Goal: Connect with others: Connect with others

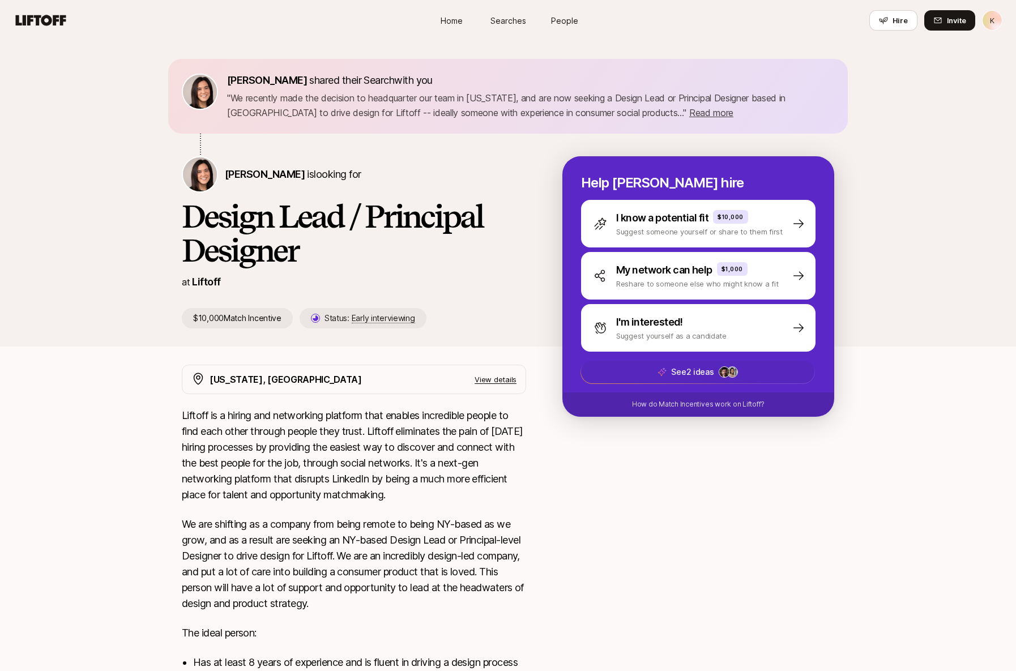
click at [641, 374] on span "See 2 ideas" at bounding box center [697, 372] width 233 height 23
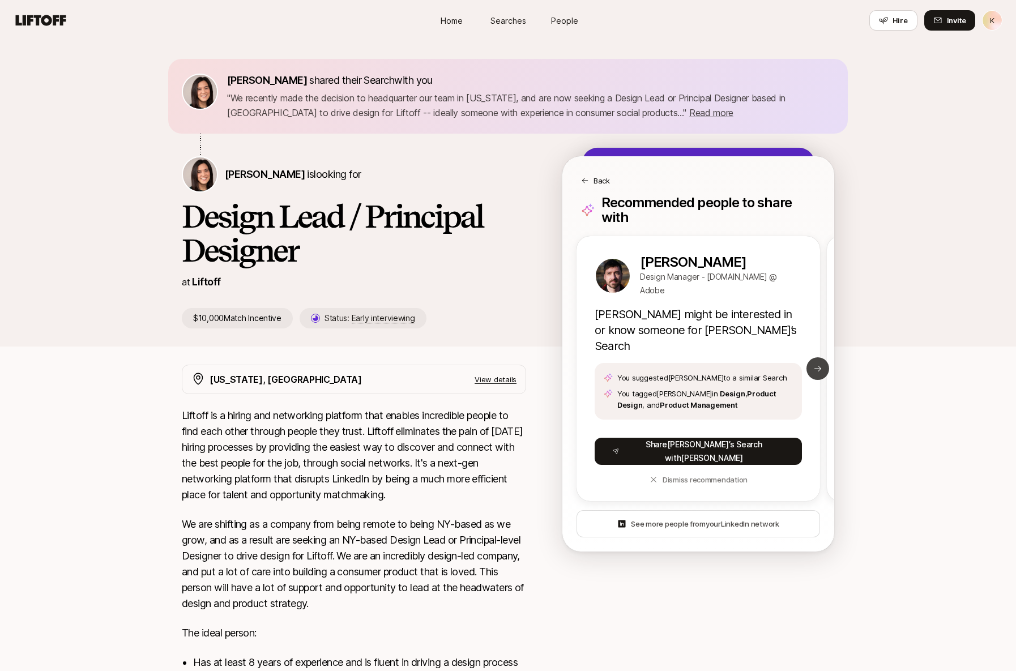
click at [811, 357] on button "Next slide" at bounding box center [817, 368] width 23 height 23
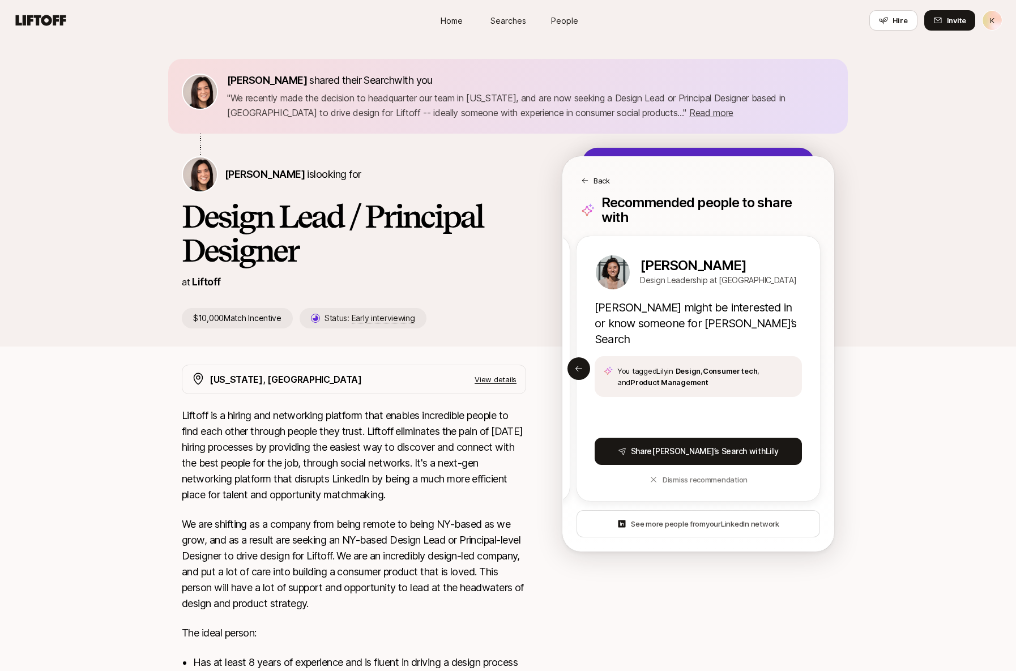
click at [588, 179] on icon at bounding box center [585, 181] width 8 height 8
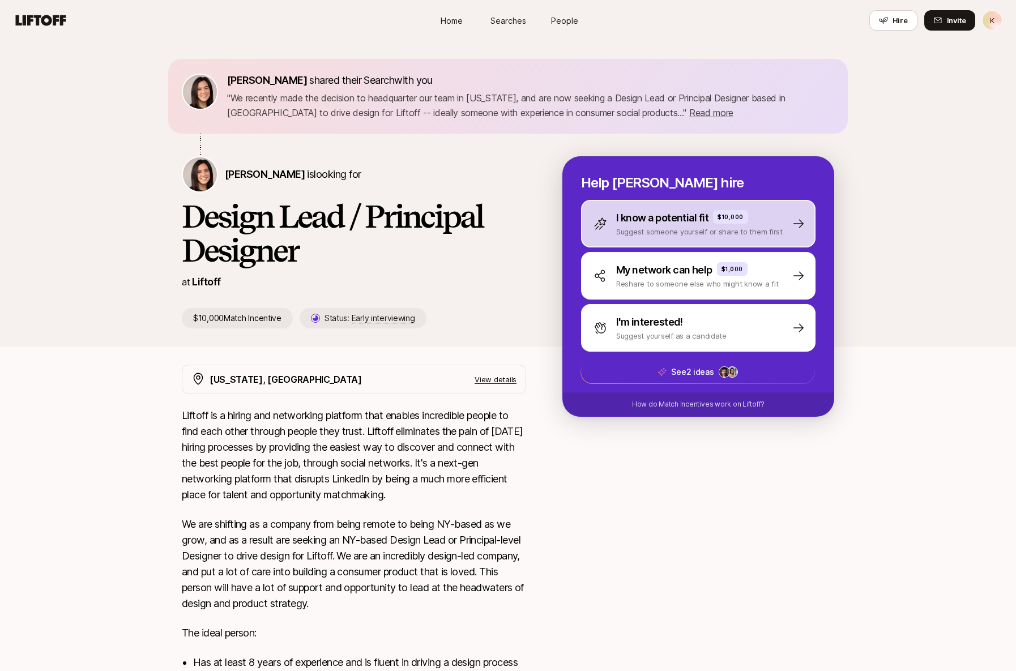
click at [671, 212] on p "I know a potential fit" at bounding box center [662, 218] width 92 height 16
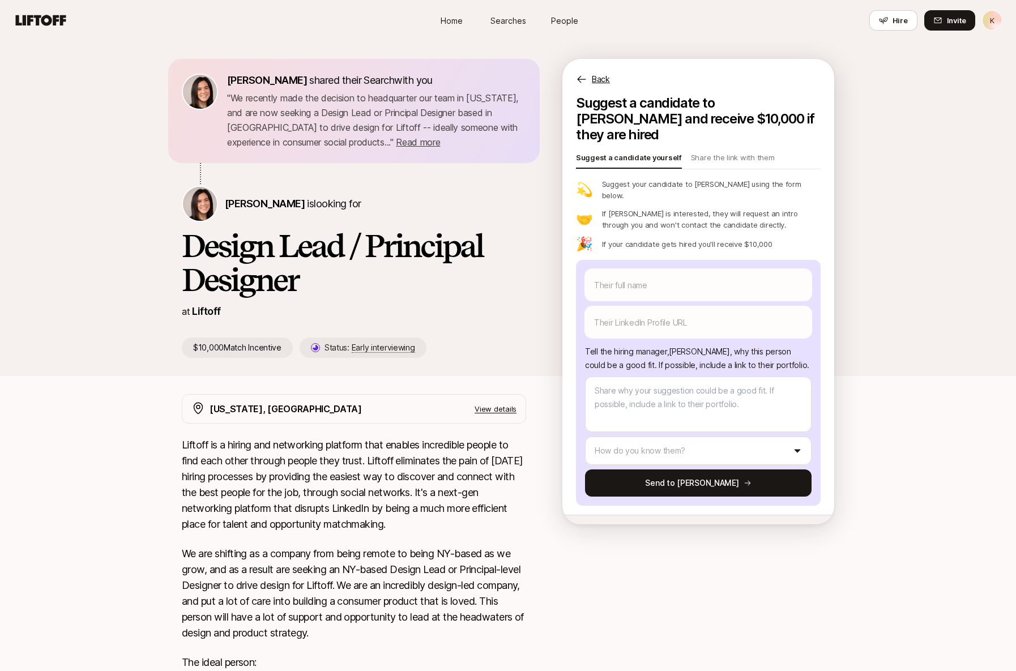
click at [561, 22] on span "People" at bounding box center [564, 21] width 27 height 12
type textarea "x"
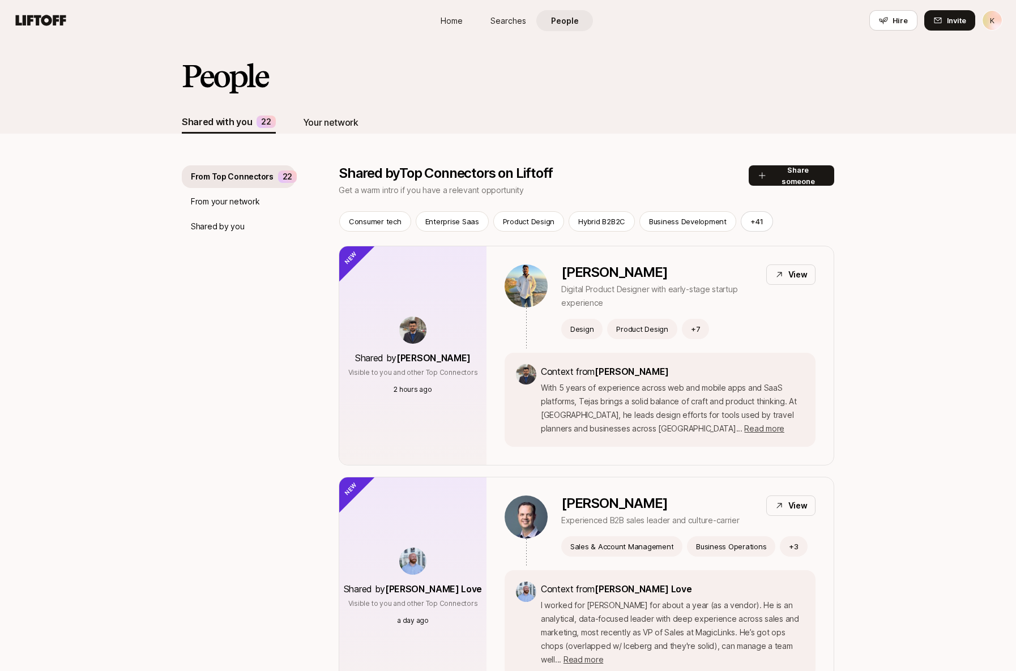
click at [328, 125] on div "Your network" at bounding box center [330, 122] width 55 height 15
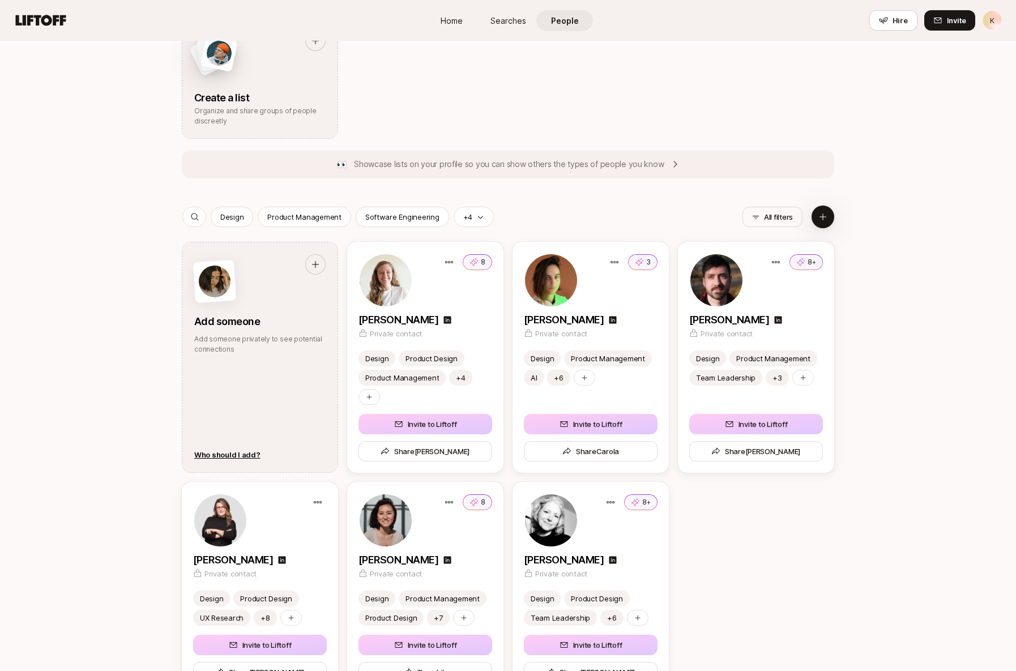
scroll to position [425, 0]
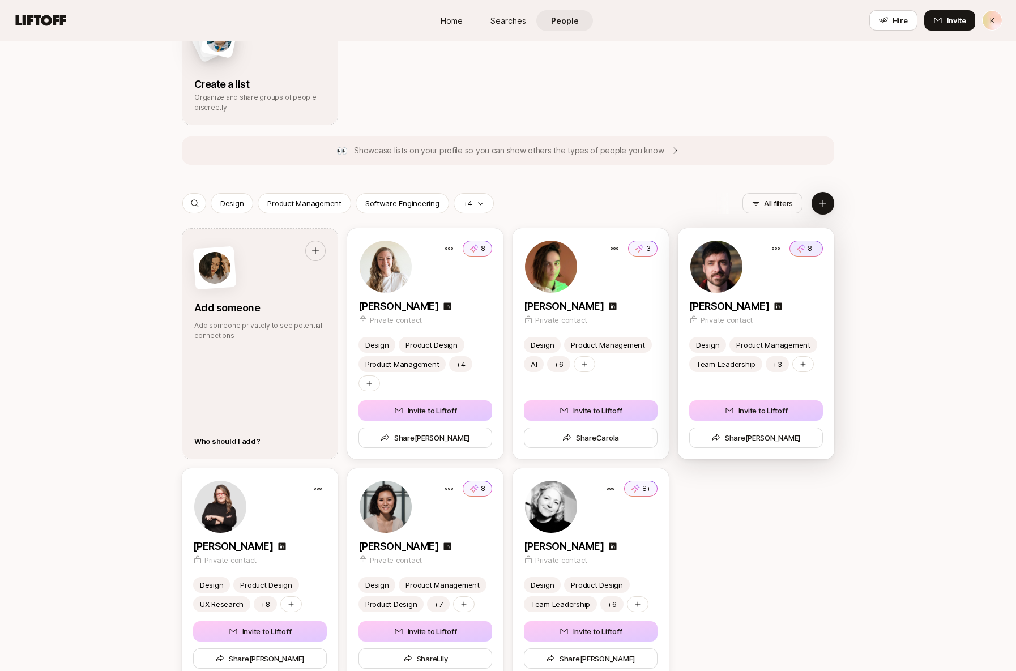
click at [807, 252] on button "8+" at bounding box center [805, 249] width 33 height 16
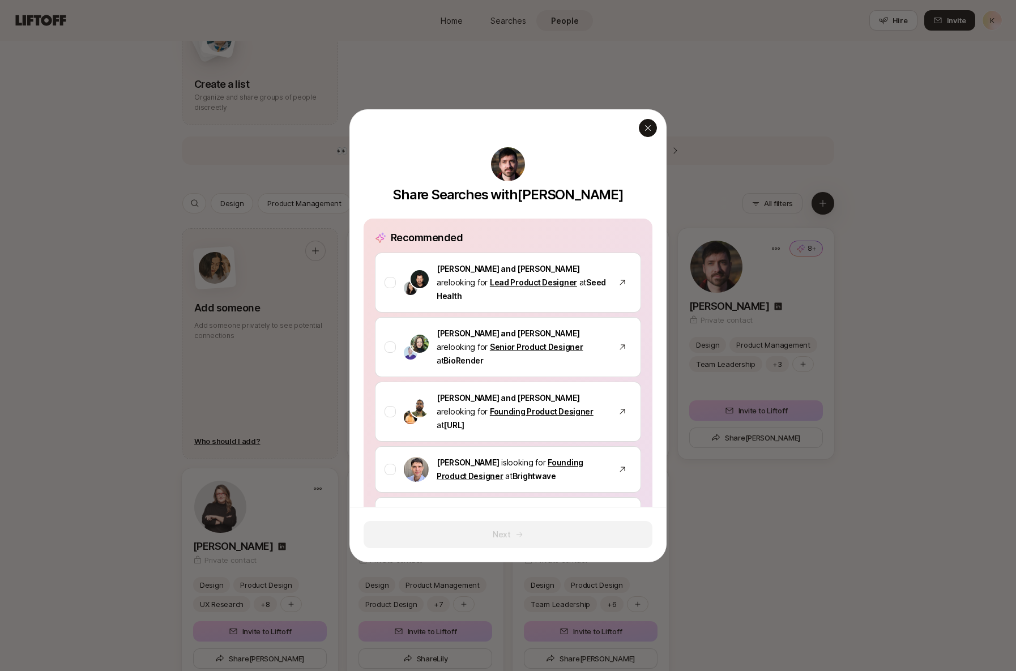
click at [655, 128] on div "button" at bounding box center [648, 128] width 18 height 18
